Goal: Find specific page/section: Find specific page/section

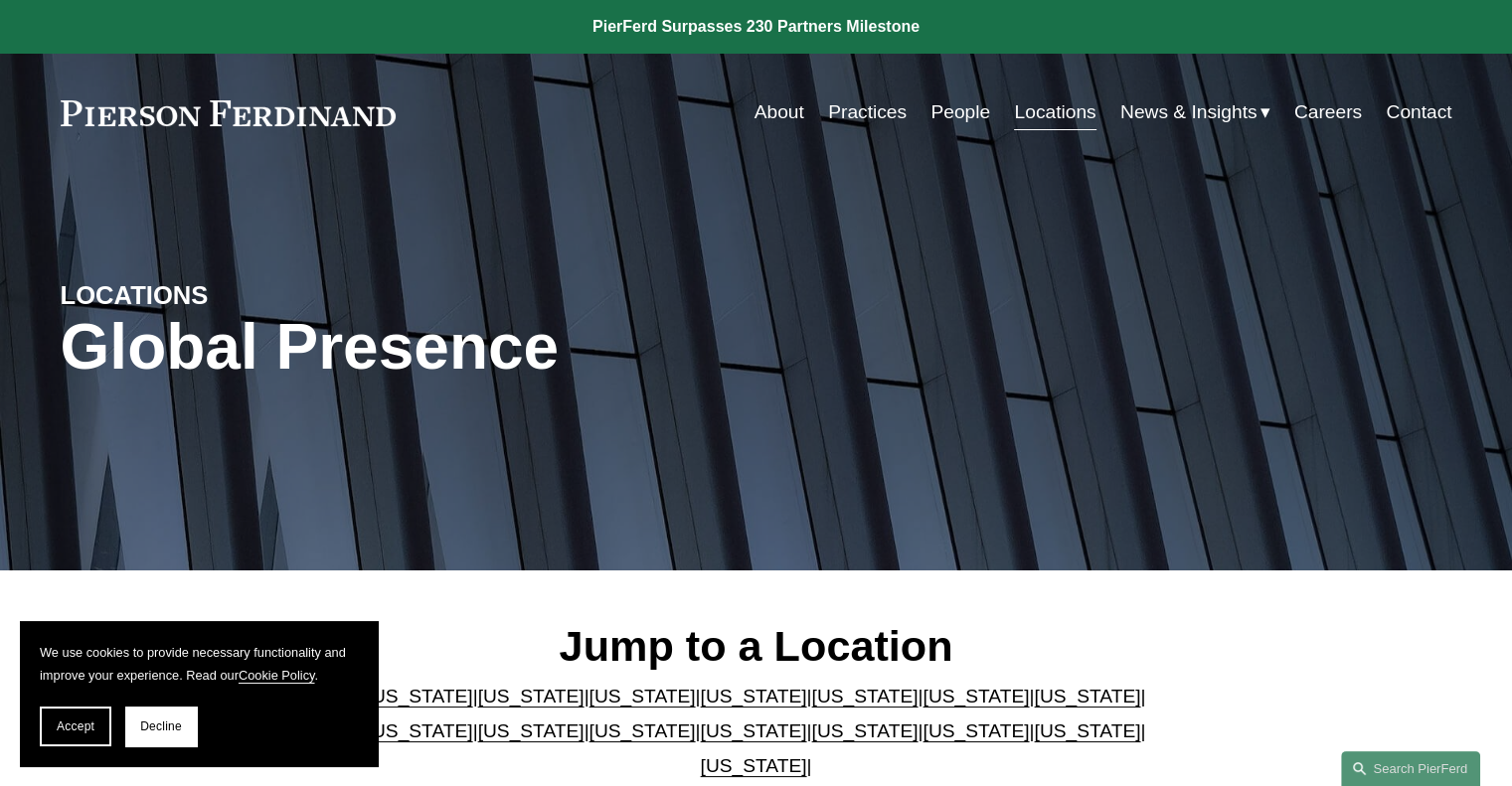
click at [957, 117] on link "People" at bounding box center [961, 113] width 60 height 38
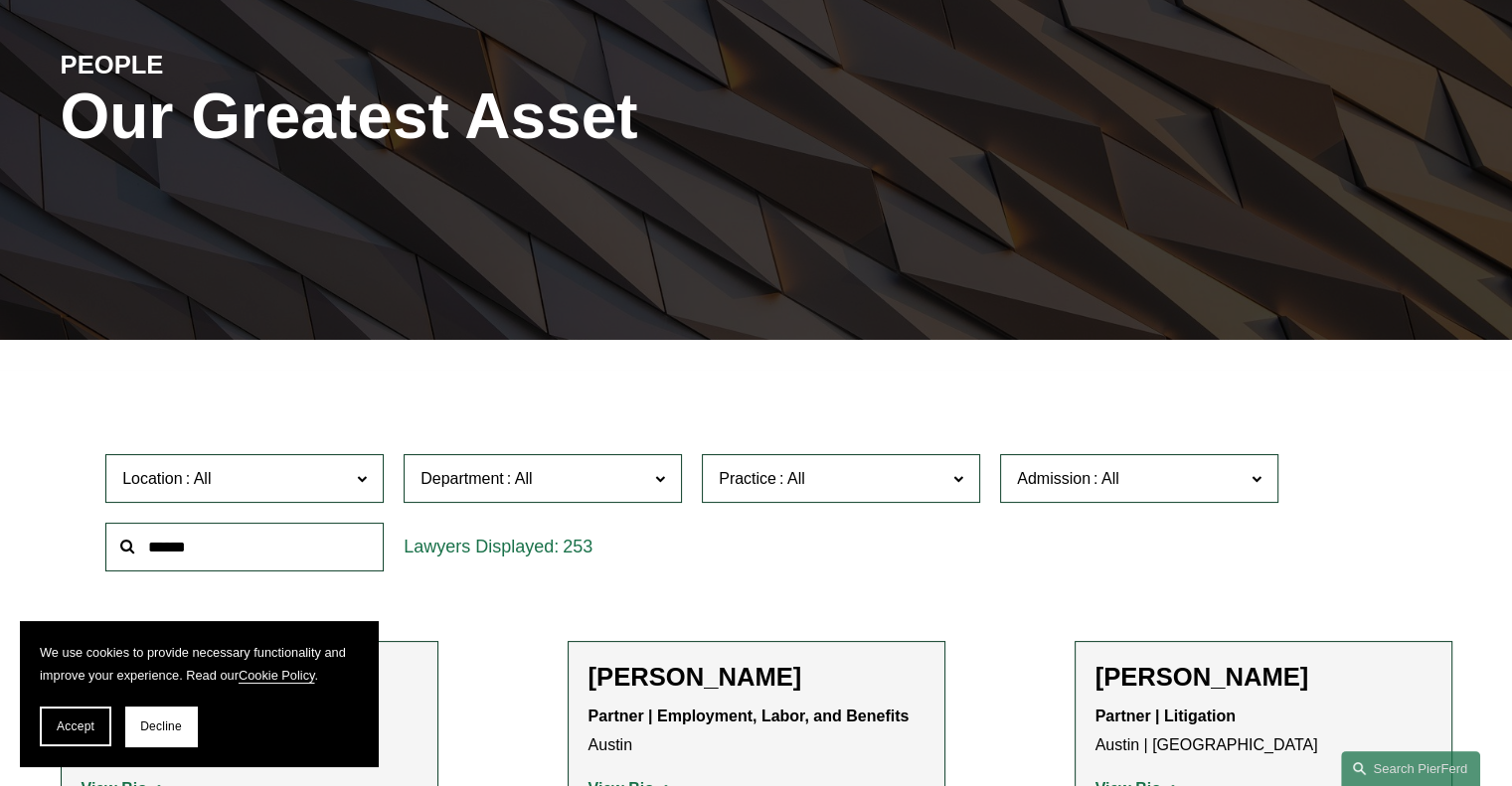
scroll to position [497, 0]
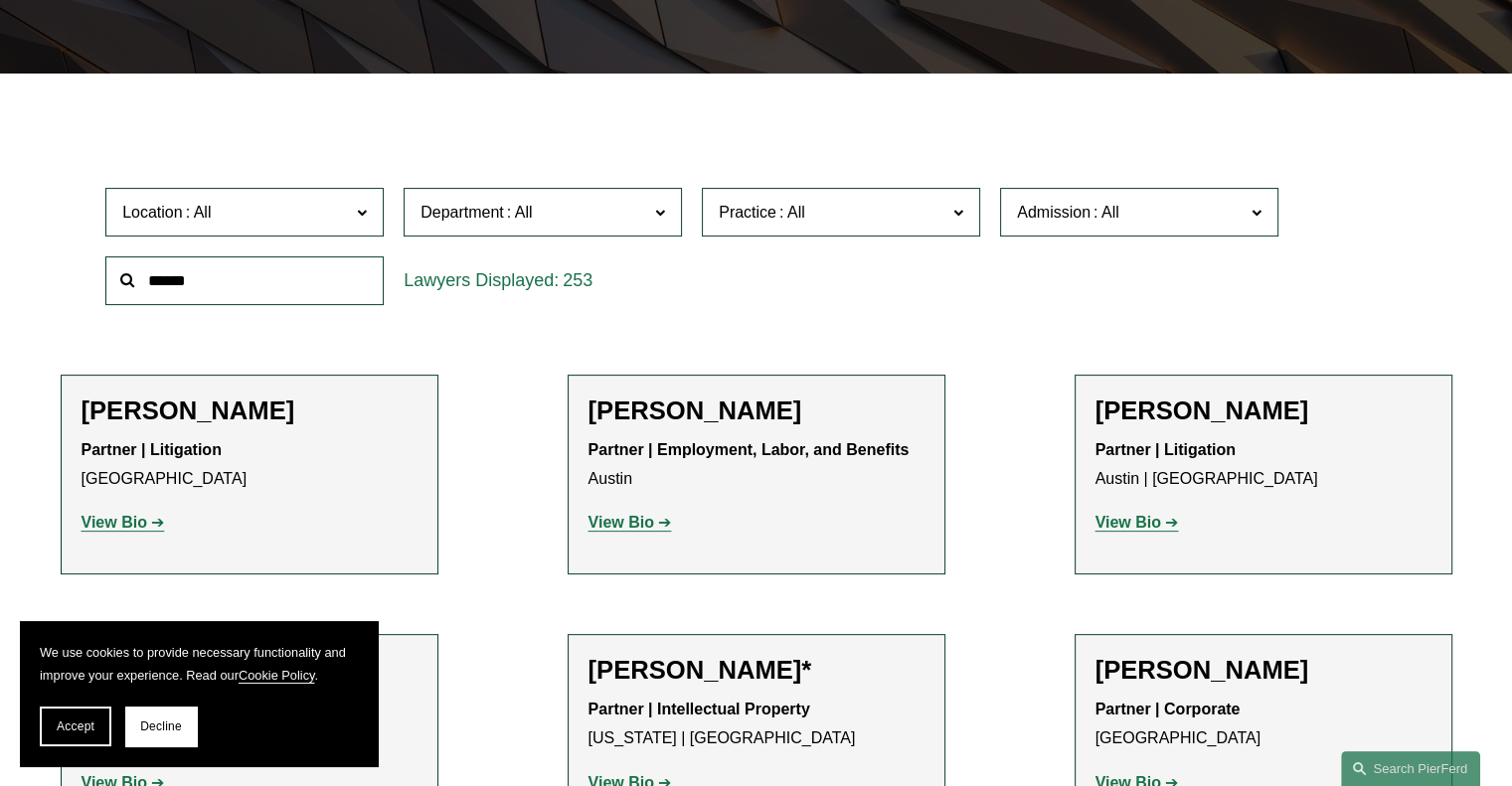
click at [193, 277] on input "text" at bounding box center [245, 281] width 279 height 49
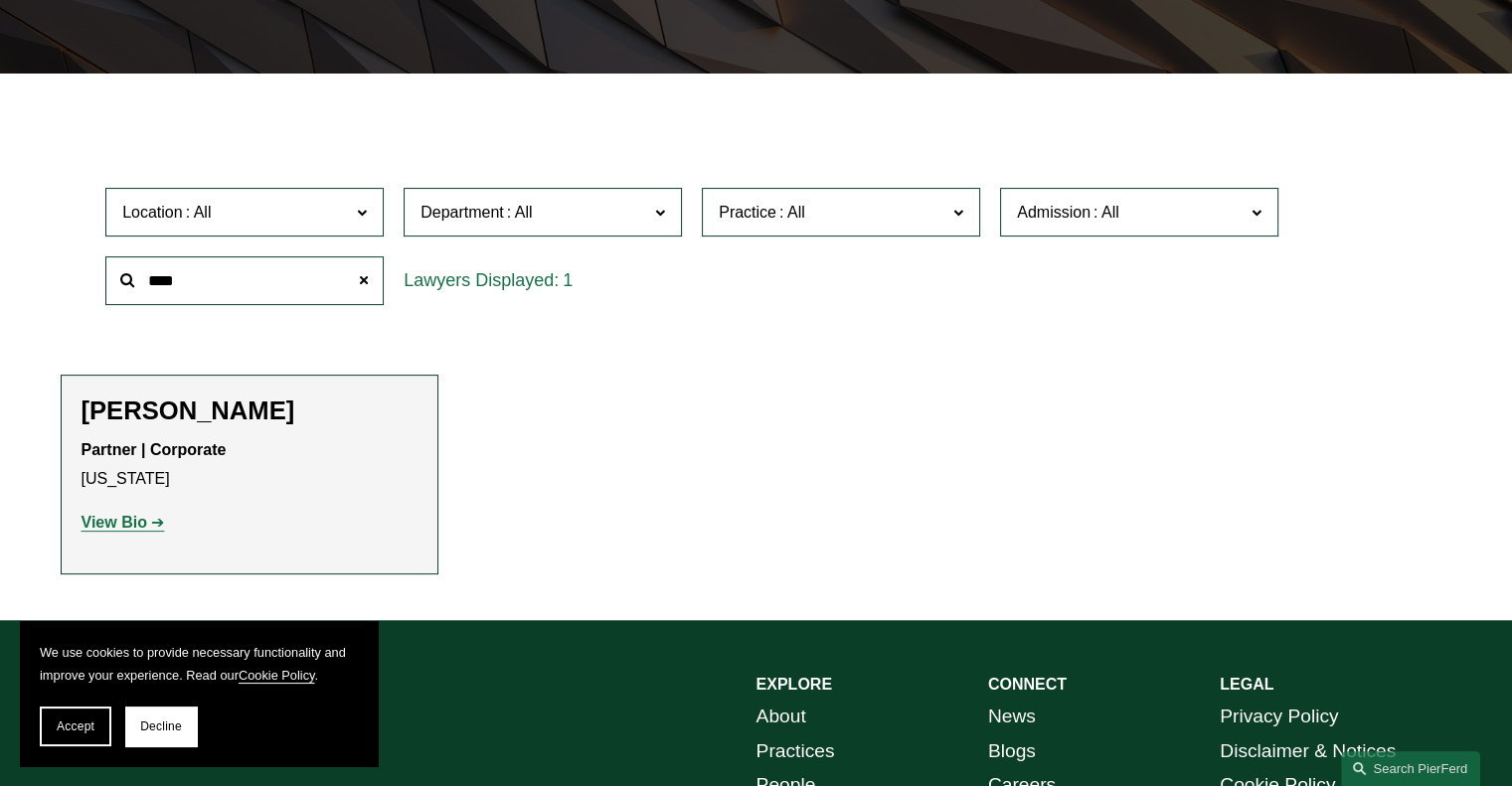
click at [121, 524] on strong "View Bio" at bounding box center [115, 522] width 66 height 17
drag, startPoint x: 247, startPoint y: 286, endPoint x: 0, endPoint y: 263, distance: 248.1
click at [3, 268] on div "Filter Location All [GEOGRAPHIC_DATA] [GEOGRAPHIC_DATA] [GEOGRAPHIC_DATA] [GEOG…" at bounding box center [756, 363] width 1512 height 517
type input "*******"
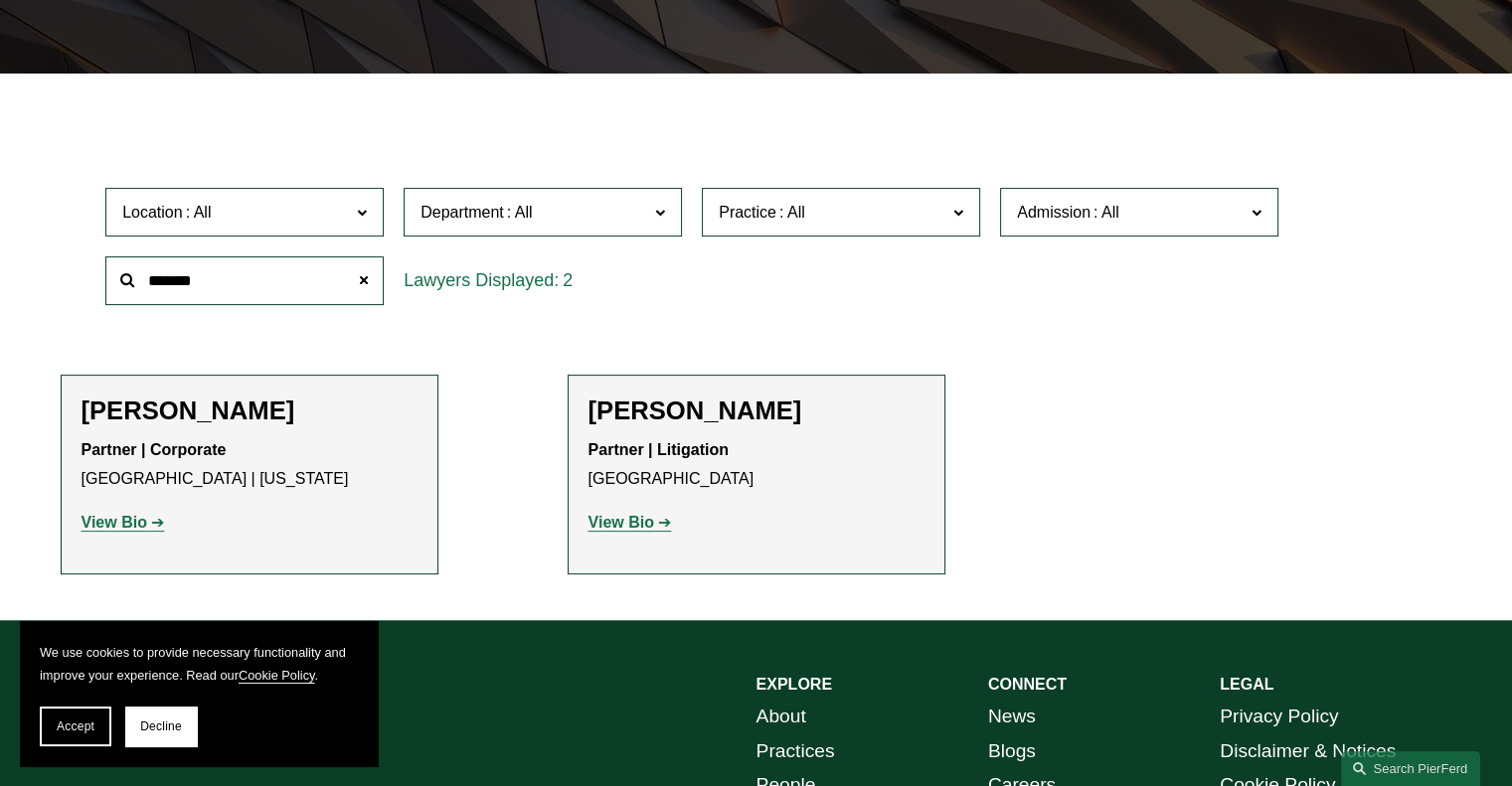
click at [133, 518] on strong "View Bio" at bounding box center [115, 522] width 66 height 17
